Goal: Information Seeking & Learning: Find contact information

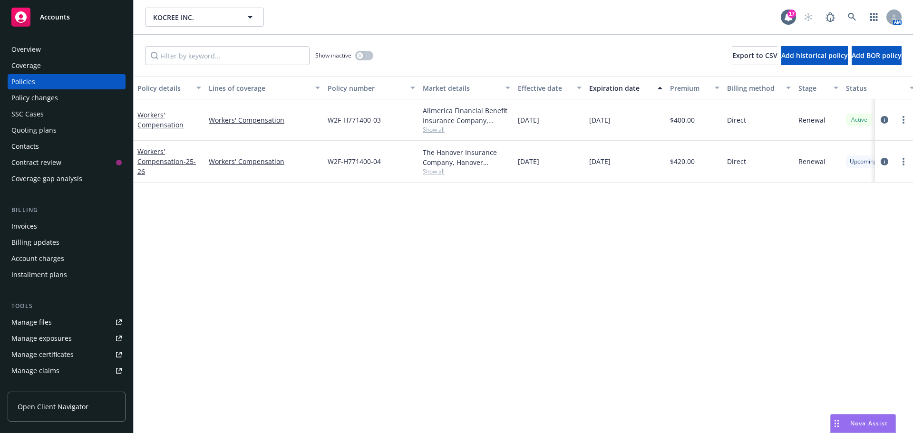
click at [434, 173] on span "Show all" at bounding box center [466, 171] width 87 height 8
click at [437, 131] on span "Show all" at bounding box center [466, 130] width 87 height 8
drag, startPoint x: 565, startPoint y: 226, endPoint x: 445, endPoint y: 168, distance: 133.4
click at [564, 226] on div "Policy details Lines of coverage Policy number Market details Effective date Ex…" at bounding box center [523, 255] width 779 height 357
click at [438, 172] on span "Show all" at bounding box center [466, 171] width 87 height 8
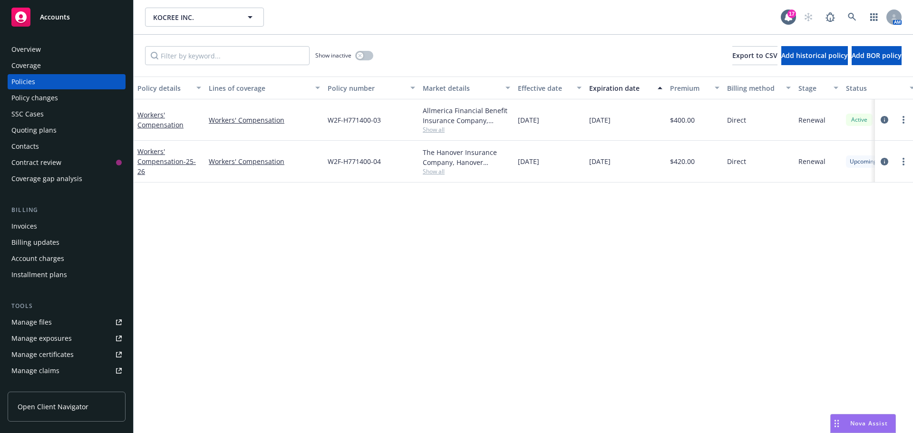
click at [627, 245] on div "Policy details Lines of coverage Policy number Market details Effective date Ex…" at bounding box center [523, 255] width 779 height 357
click at [902, 162] on link "more" at bounding box center [903, 161] width 11 height 11
click at [837, 295] on link "Copy logging email" at bounding box center [853, 295] width 112 height 19
drag, startPoint x: 372, startPoint y: 163, endPoint x: 328, endPoint y: 164, distance: 43.8
click at [328, 164] on span "W2F-H771400-04" at bounding box center [354, 161] width 53 height 10
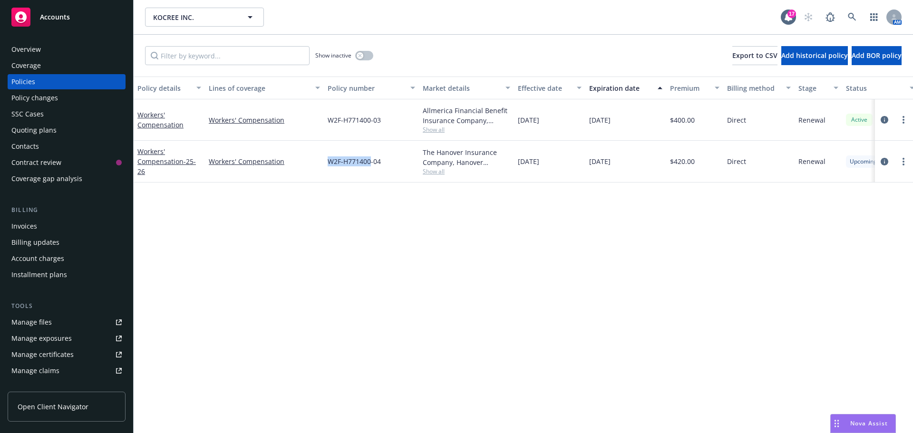
copy span "W2F-H771400"
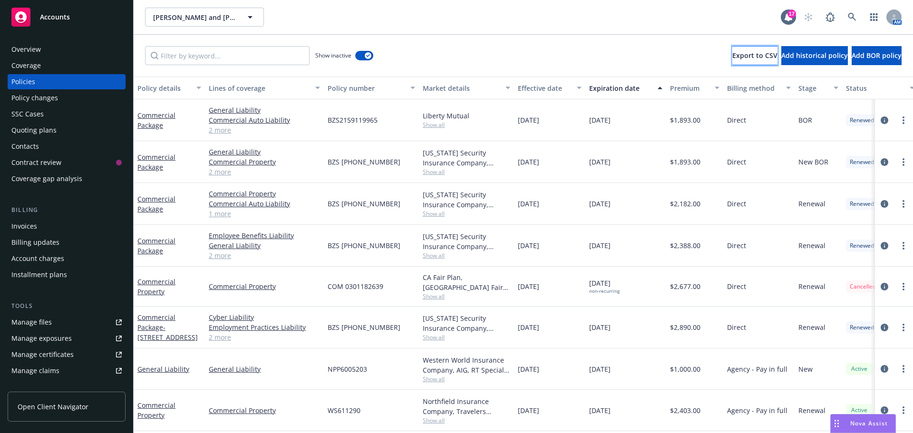
click at [732, 61] on button "Export to CSV" at bounding box center [754, 55] width 45 height 19
click at [75, 44] on div "Overview" at bounding box center [66, 49] width 110 height 15
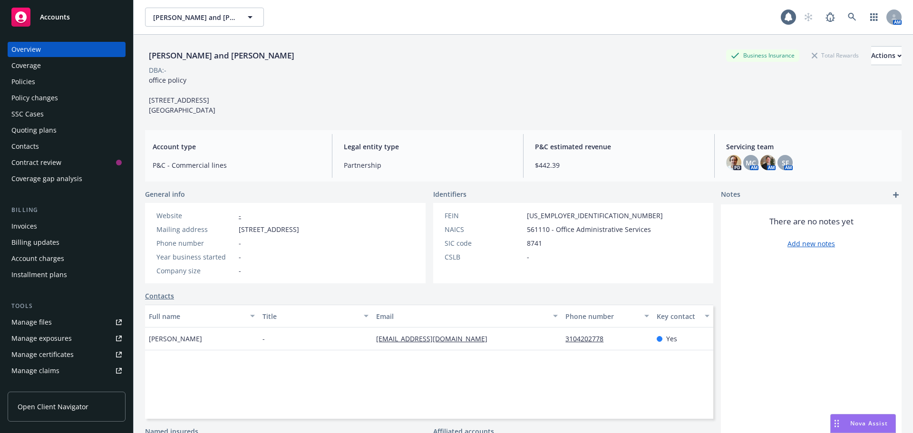
drag, startPoint x: 303, startPoint y: 60, endPoint x: 135, endPoint y: 59, distance: 167.9
click at [135, 59] on div "Aris Sarigianides and Dimitrios Yortzidis Business Insurance Total Rewards Acti…" at bounding box center [523, 251] width 779 height 433
copy div "Aris Sarigianides and Dimitrios Yortzidis"
drag, startPoint x: 199, startPoint y: 343, endPoint x: 148, endPoint y: 342, distance: 50.9
click at [148, 342] on div "Aris Sarigianides" at bounding box center [202, 339] width 114 height 23
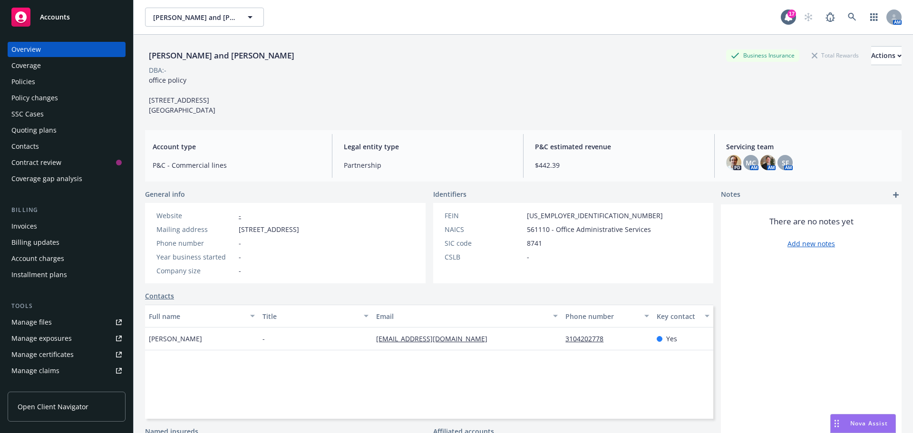
copy span "Aris Sarigianides"
drag, startPoint x: 460, startPoint y: 343, endPoint x: 285, endPoint y: 154, distance: 257.8
click at [372, 343] on div "aris@boboshamburgers.com" at bounding box center [466, 339] width 189 height 23
copy link "aris@boboshamburgers.com"
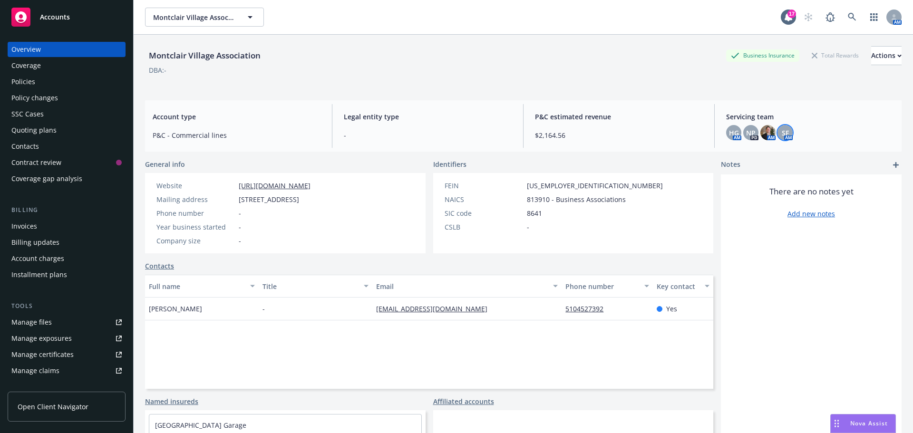
click at [786, 132] on div "SF" at bounding box center [784, 132] width 15 height 15
click at [770, 157] on link "close" at bounding box center [773, 157] width 11 height 11
click at [67, 78] on div "Policies" at bounding box center [66, 81] width 110 height 15
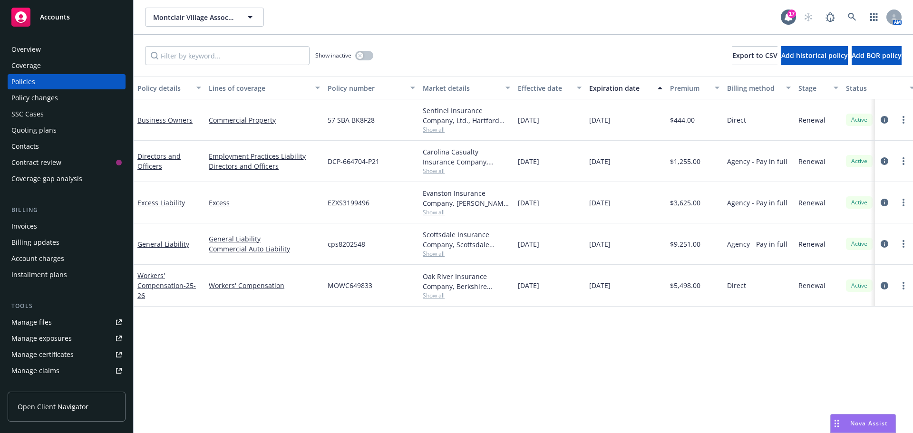
click at [435, 298] on span "Show all" at bounding box center [466, 296] width 87 height 8
